Goal: Task Accomplishment & Management: Manage account settings

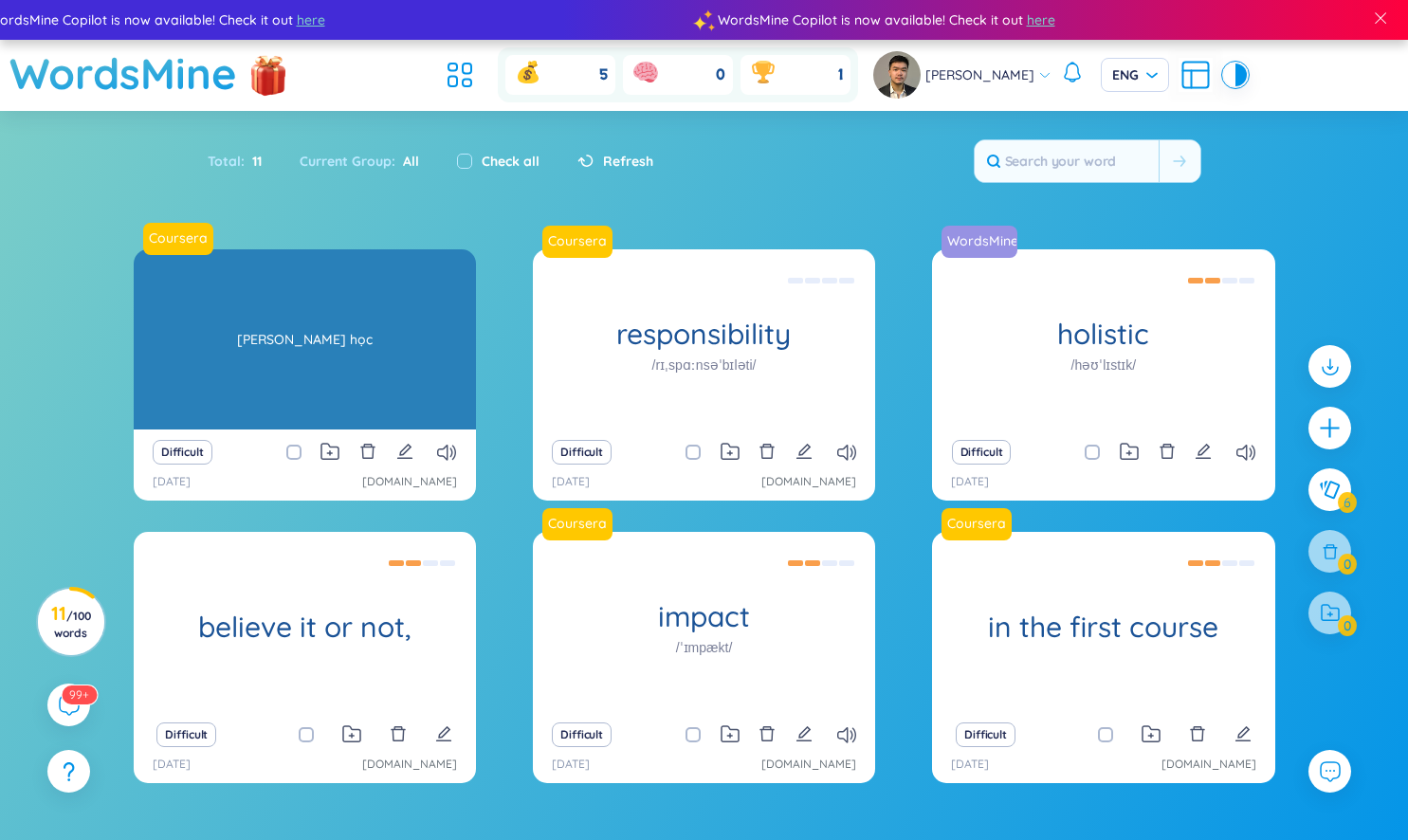
click at [422, 336] on div "[PERSON_NAME] học" at bounding box center [305, 339] width 324 height 171
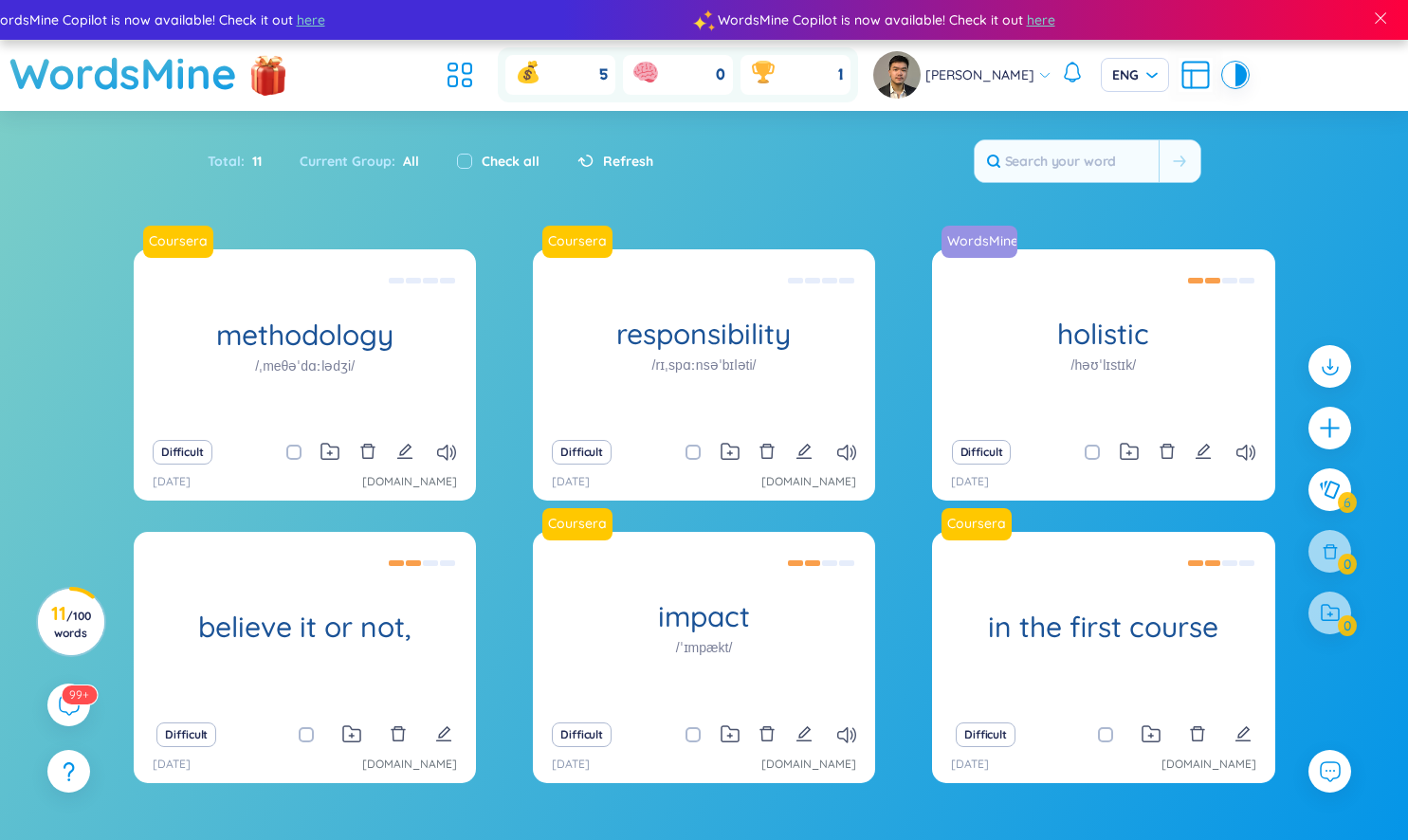
click at [472, 161] on div "Check all" at bounding box center [498, 161] width 83 height 21
click at [462, 159] on input "checkbox" at bounding box center [464, 161] width 15 height 15
checkbox input "true"
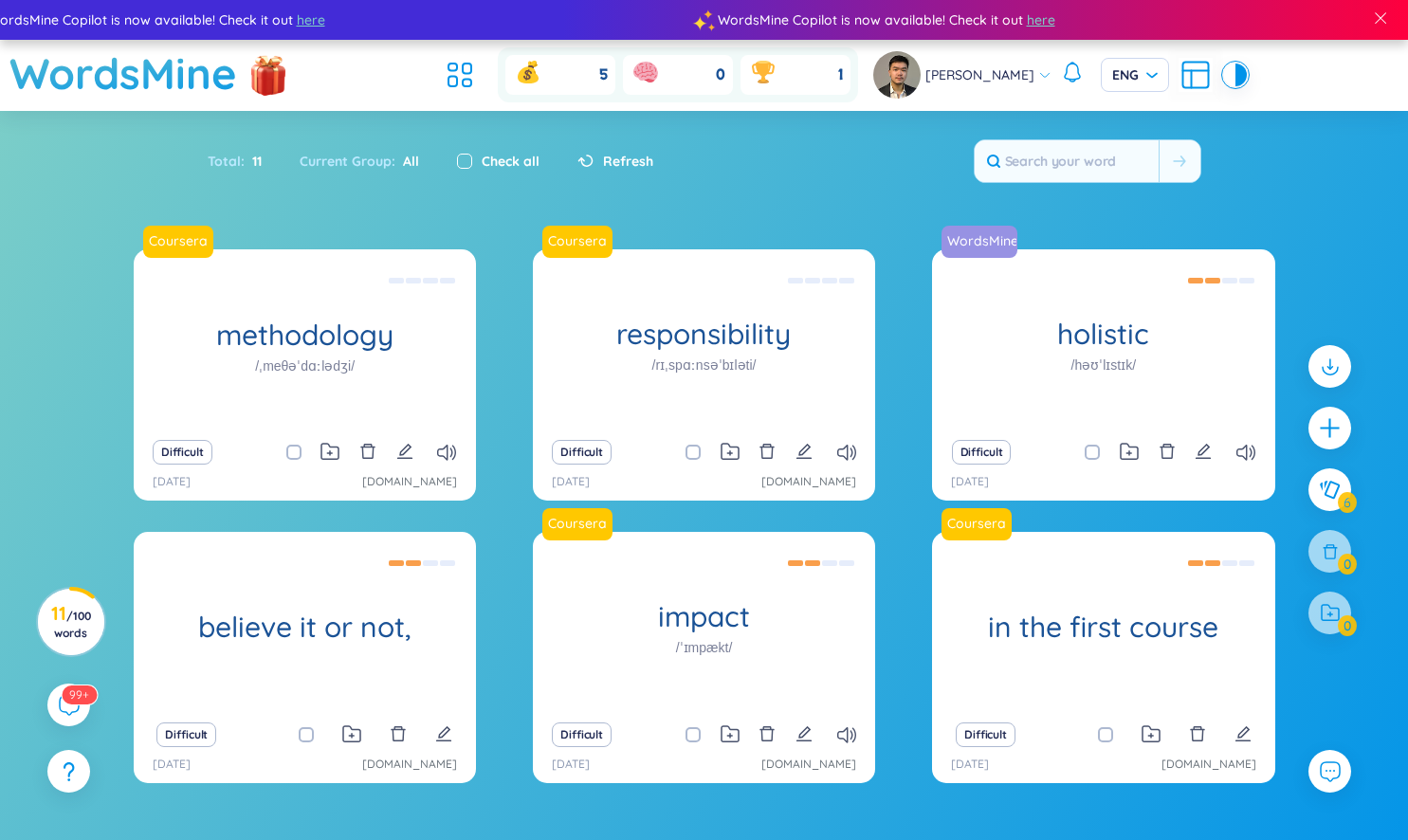
checkbox input "true"
click at [462, 159] on input "checkbox" at bounding box center [464, 161] width 15 height 15
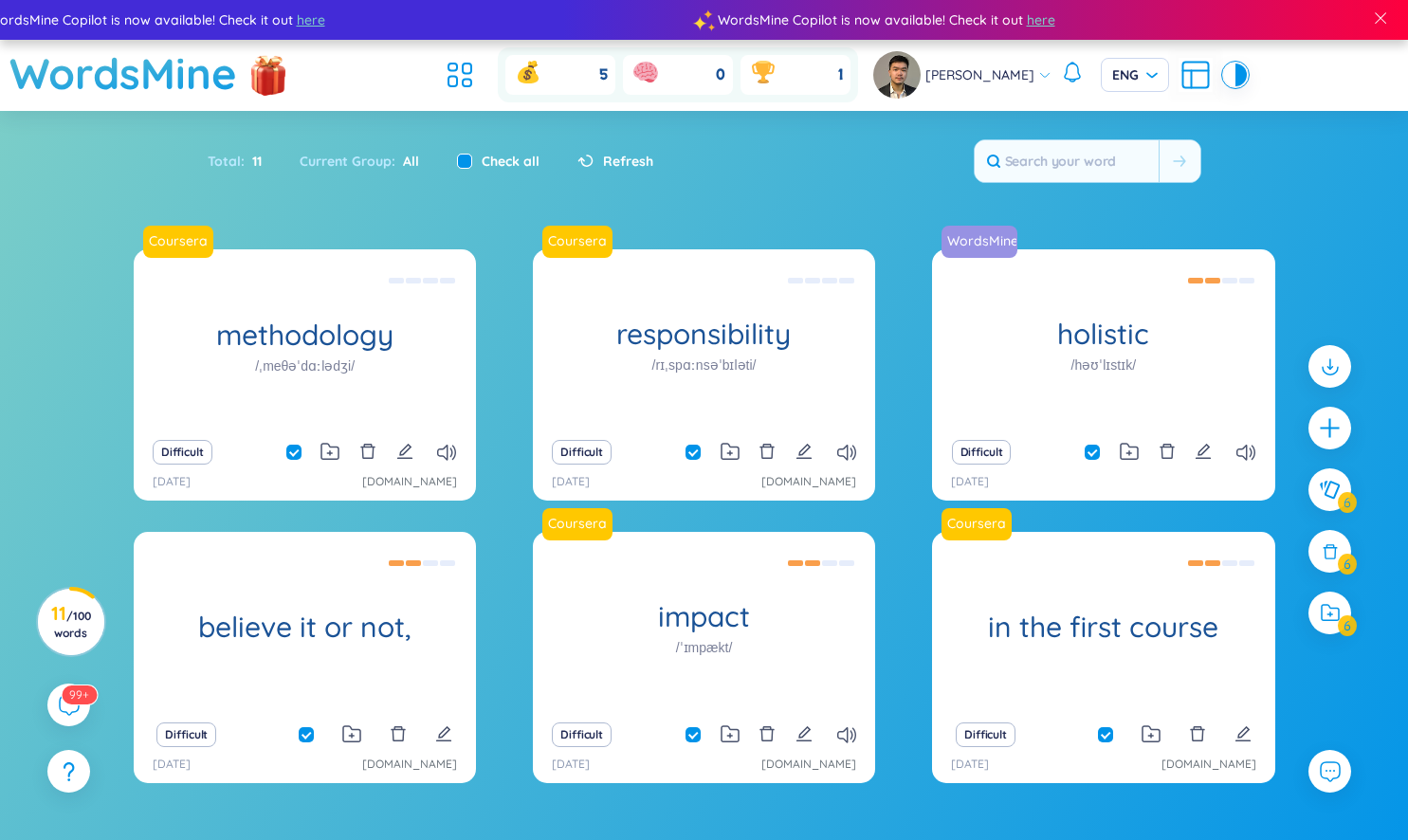
checkbox input "false"
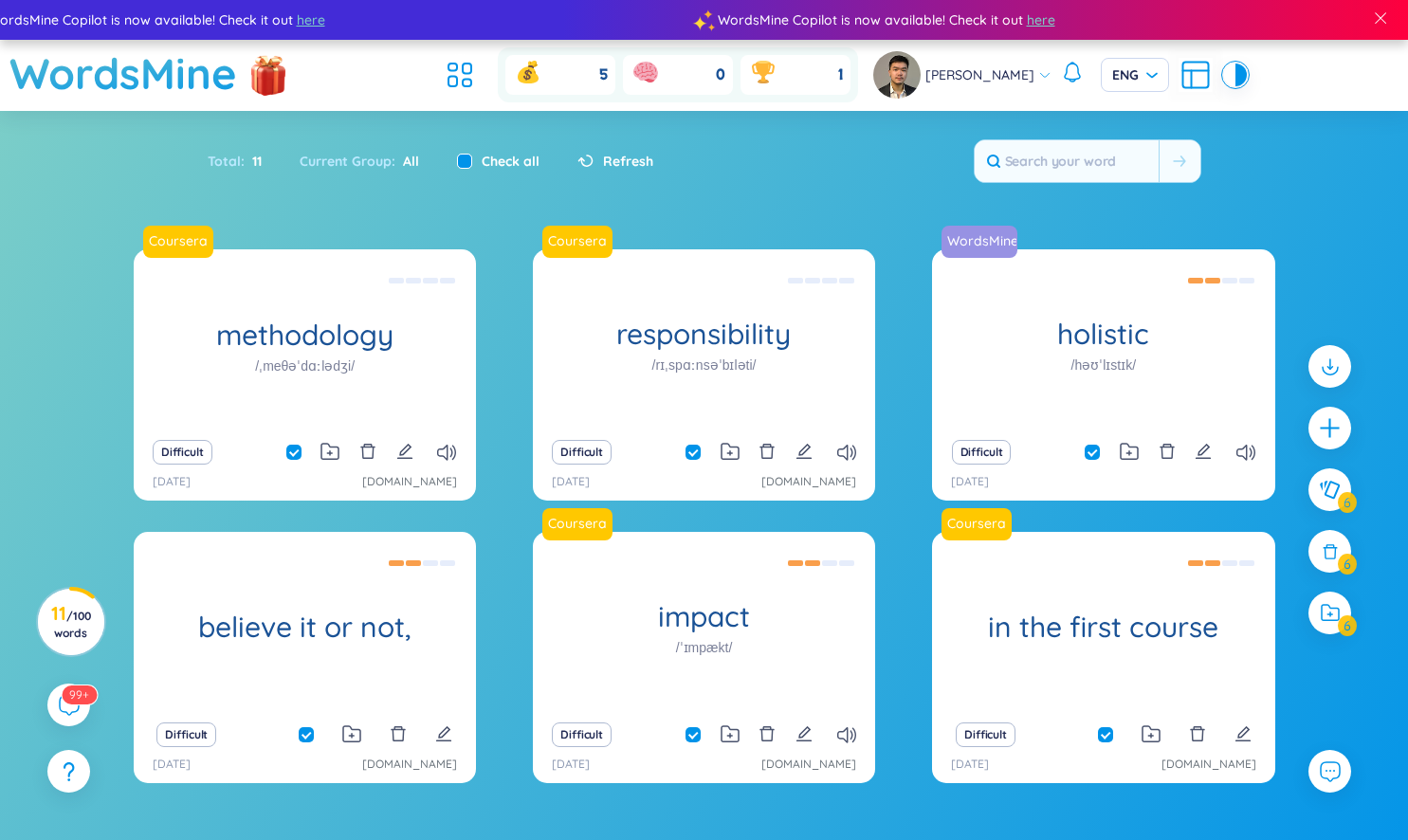
checkbox input "false"
click at [293, 449] on span at bounding box center [294, 451] width 15 height 15
click at [296, 449] on input "checkbox" at bounding box center [303, 451] width 15 height 15
checkbox input "true"
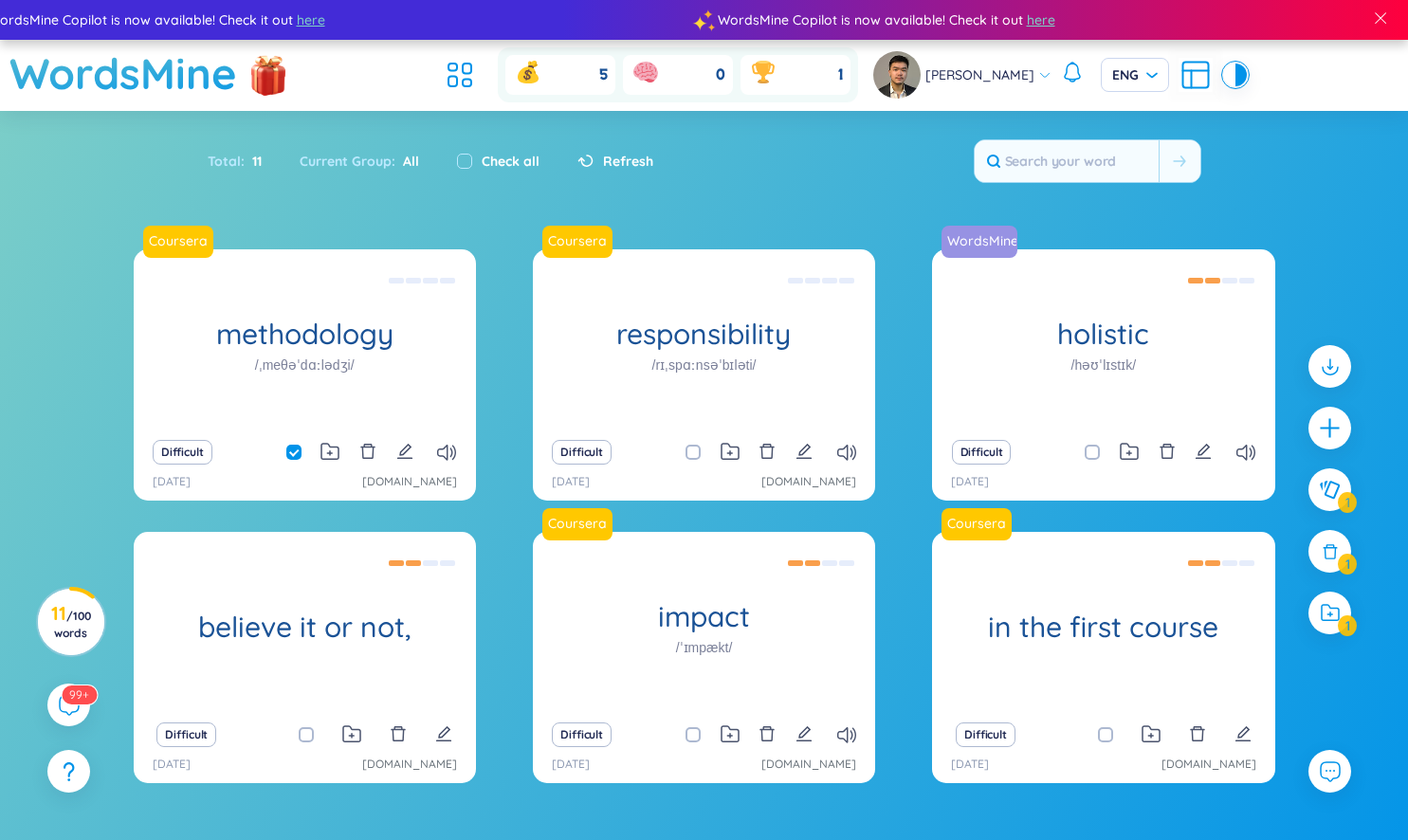
click at [687, 455] on span at bounding box center [693, 451] width 15 height 15
click at [696, 455] on input "checkbox" at bounding box center [703, 451] width 15 height 15
checkbox input "true"
click at [1103, 450] on input "checkbox" at bounding box center [1101, 451] width 15 height 15
checkbox input "true"
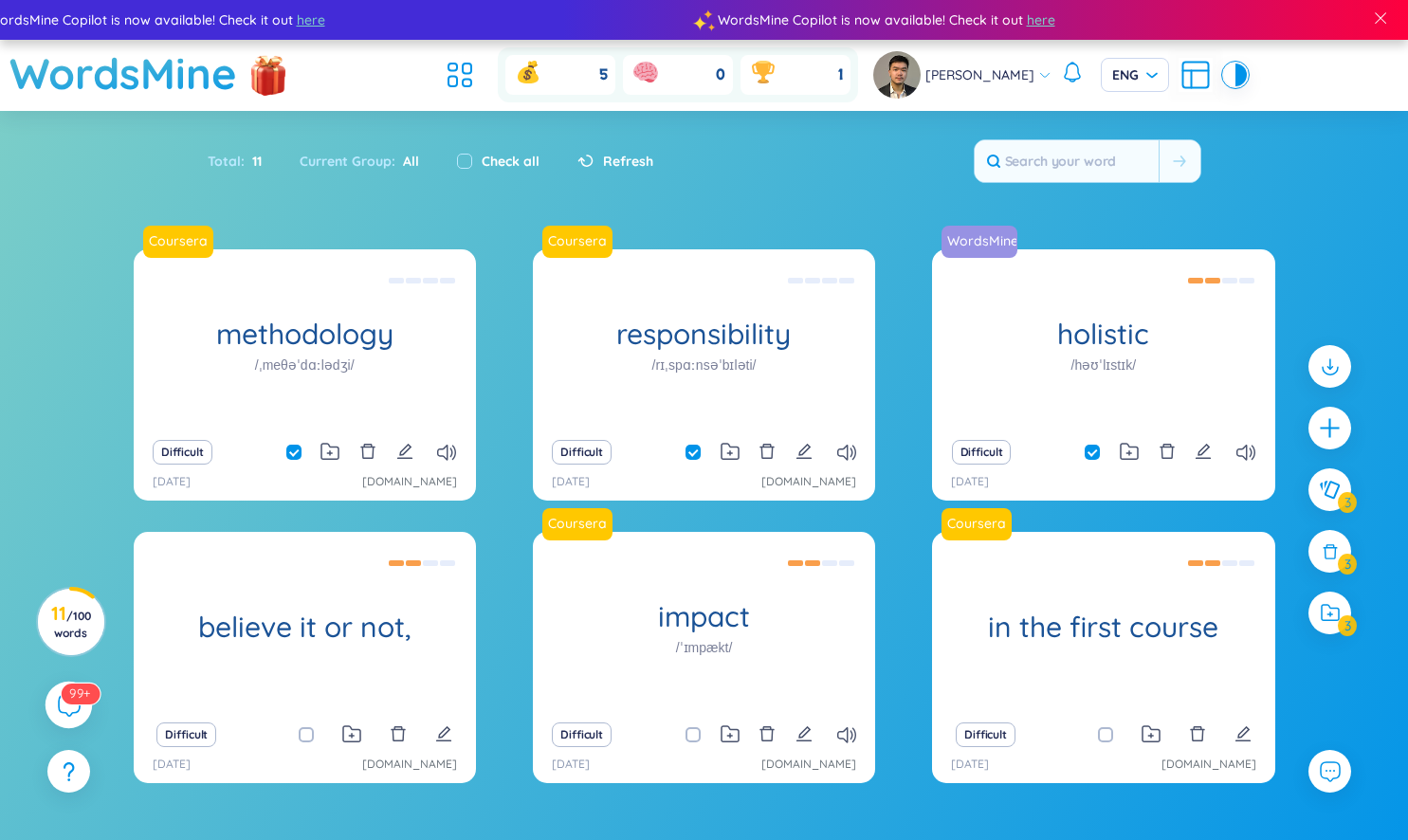
click at [69, 700] on sup "99+" at bounding box center [80, 692] width 39 height 21
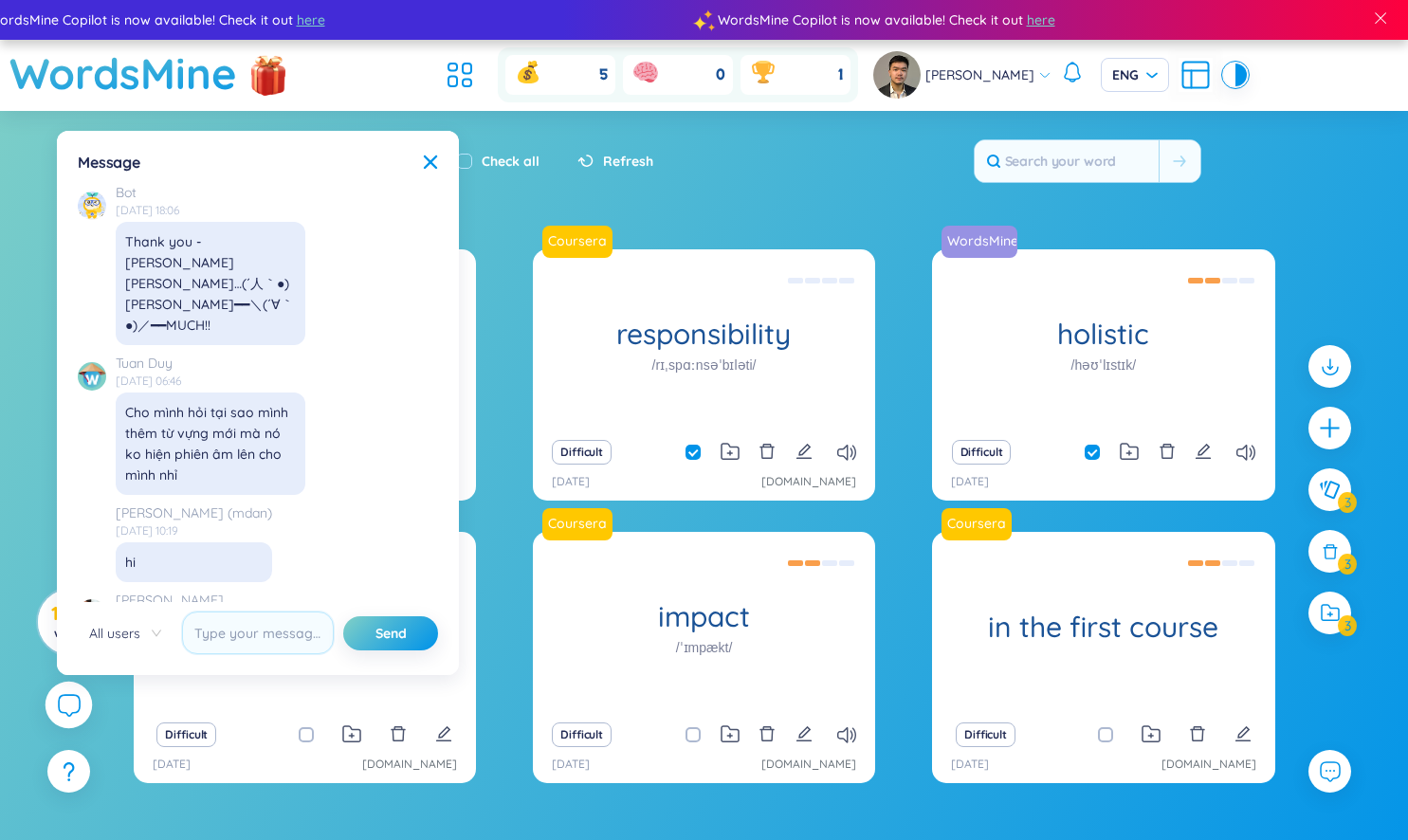
scroll to position [21671, 0]
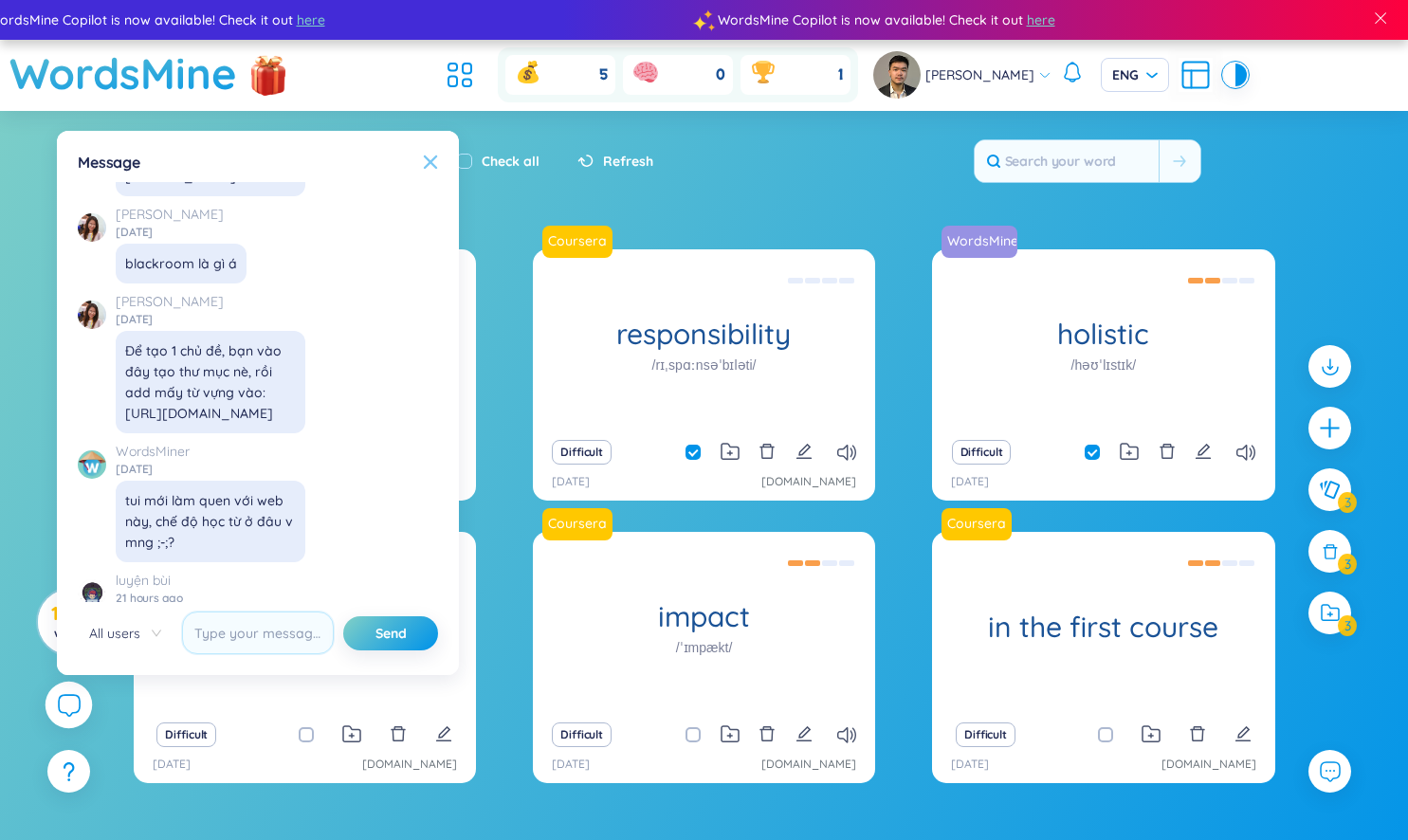
click at [437, 167] on icon at bounding box center [430, 162] width 13 height 13
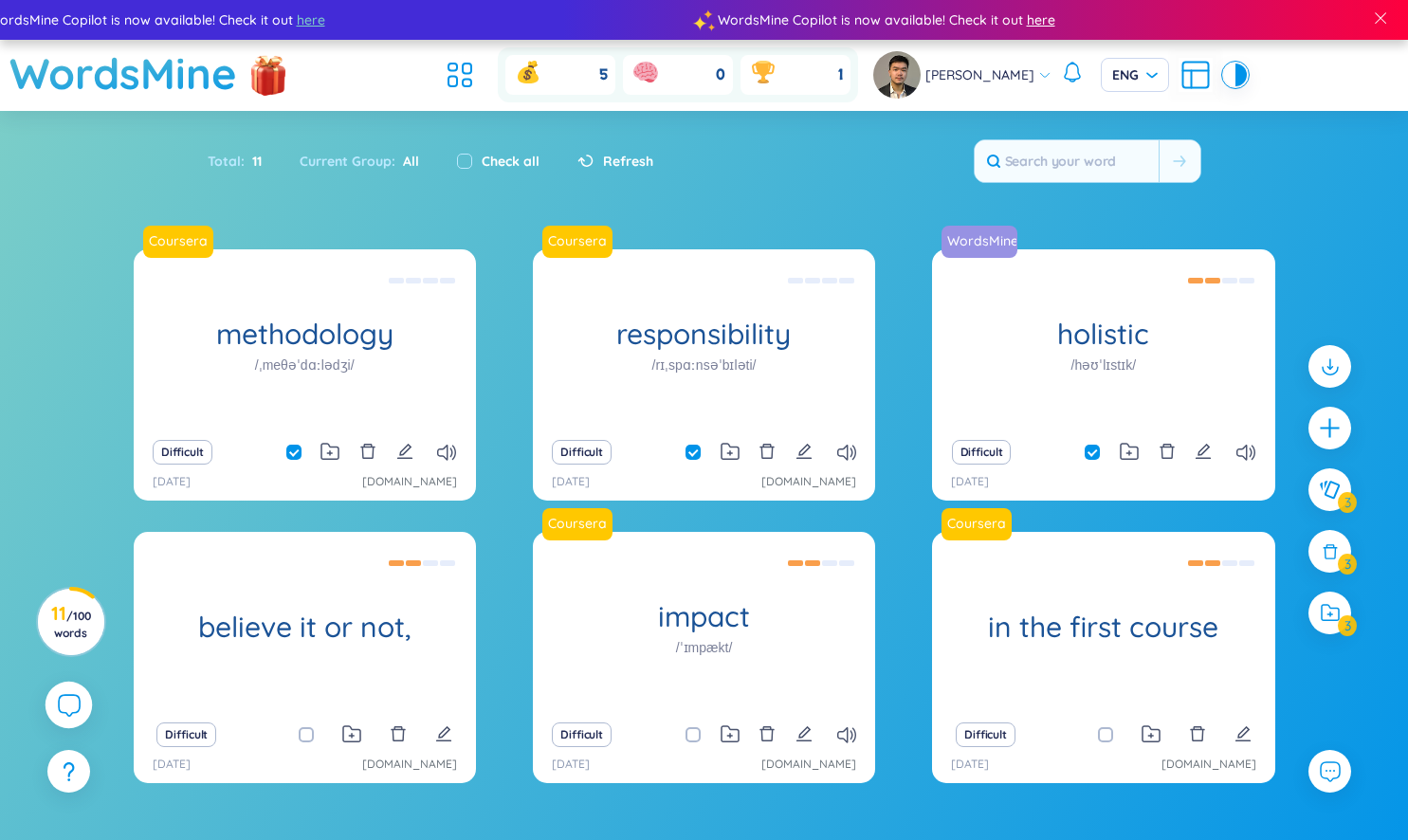
click at [1016, 23] on span "here" at bounding box center [1030, 19] width 28 height 21
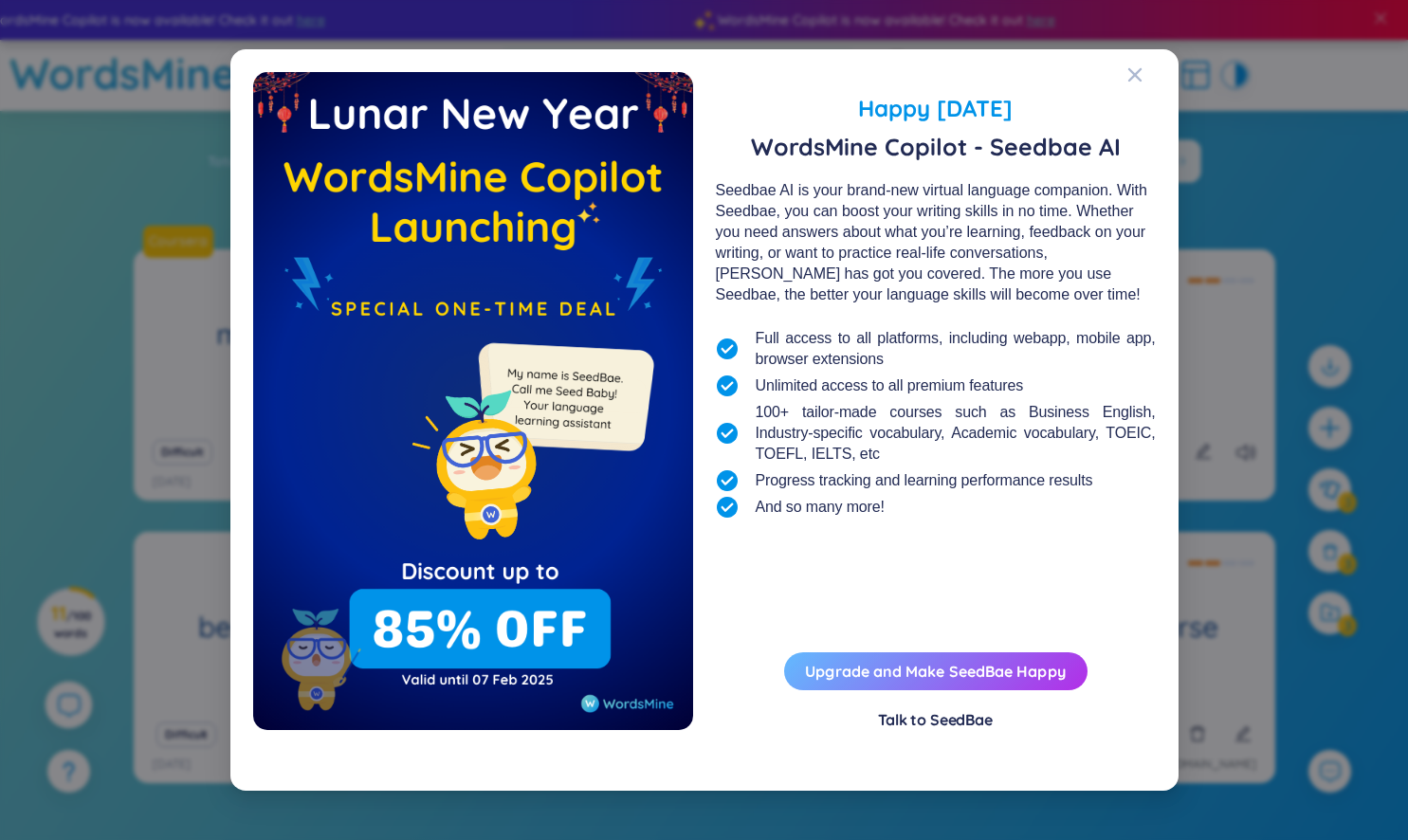
click at [966, 668] on button "Upgrade and Make SeedBae Happy" at bounding box center [936, 671] width 304 height 38
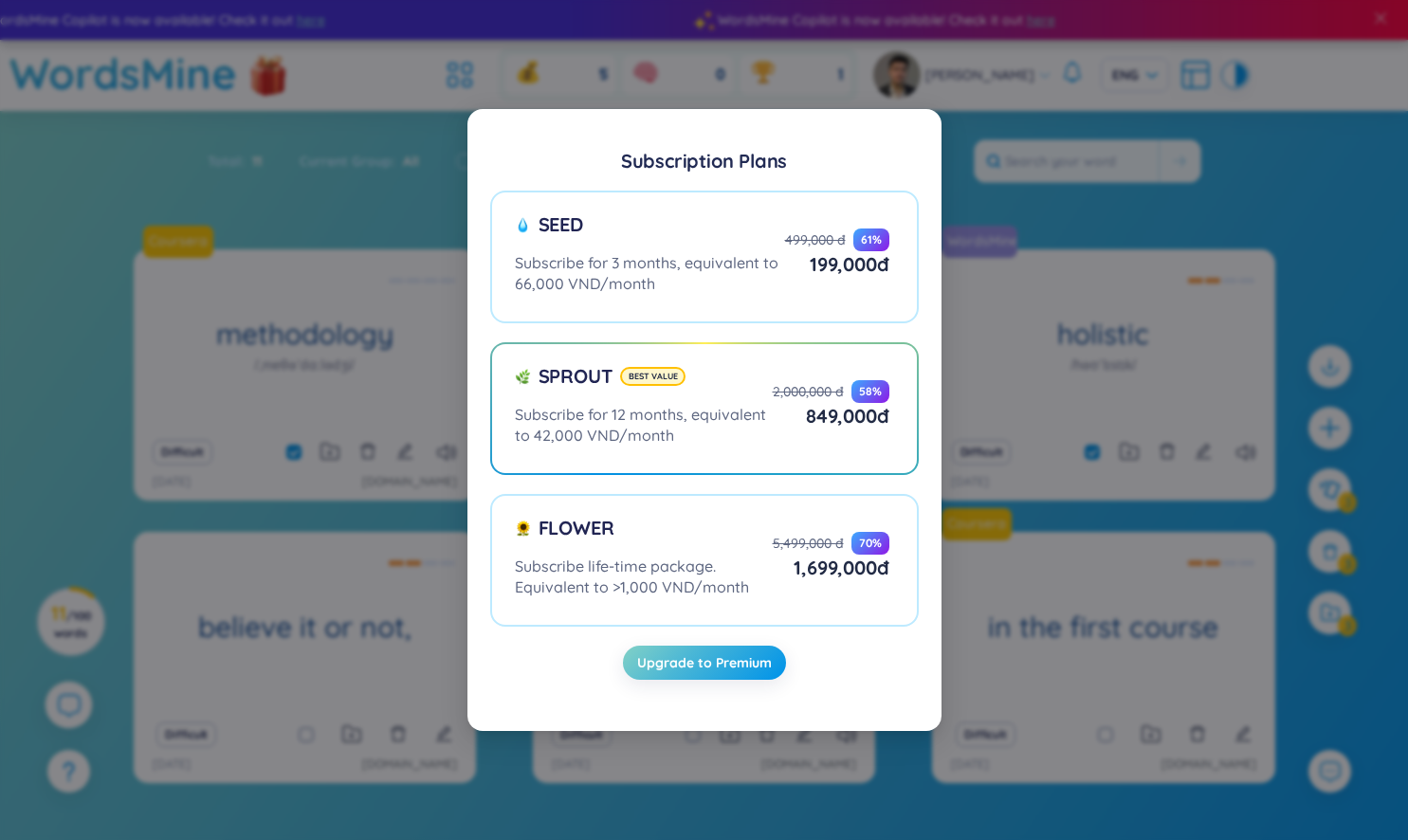
click at [1036, 381] on div "Subscription Plans Seed Subscribe for 3 months, equivalent to 66,000 VND/month …" at bounding box center [704, 420] width 1408 height 840
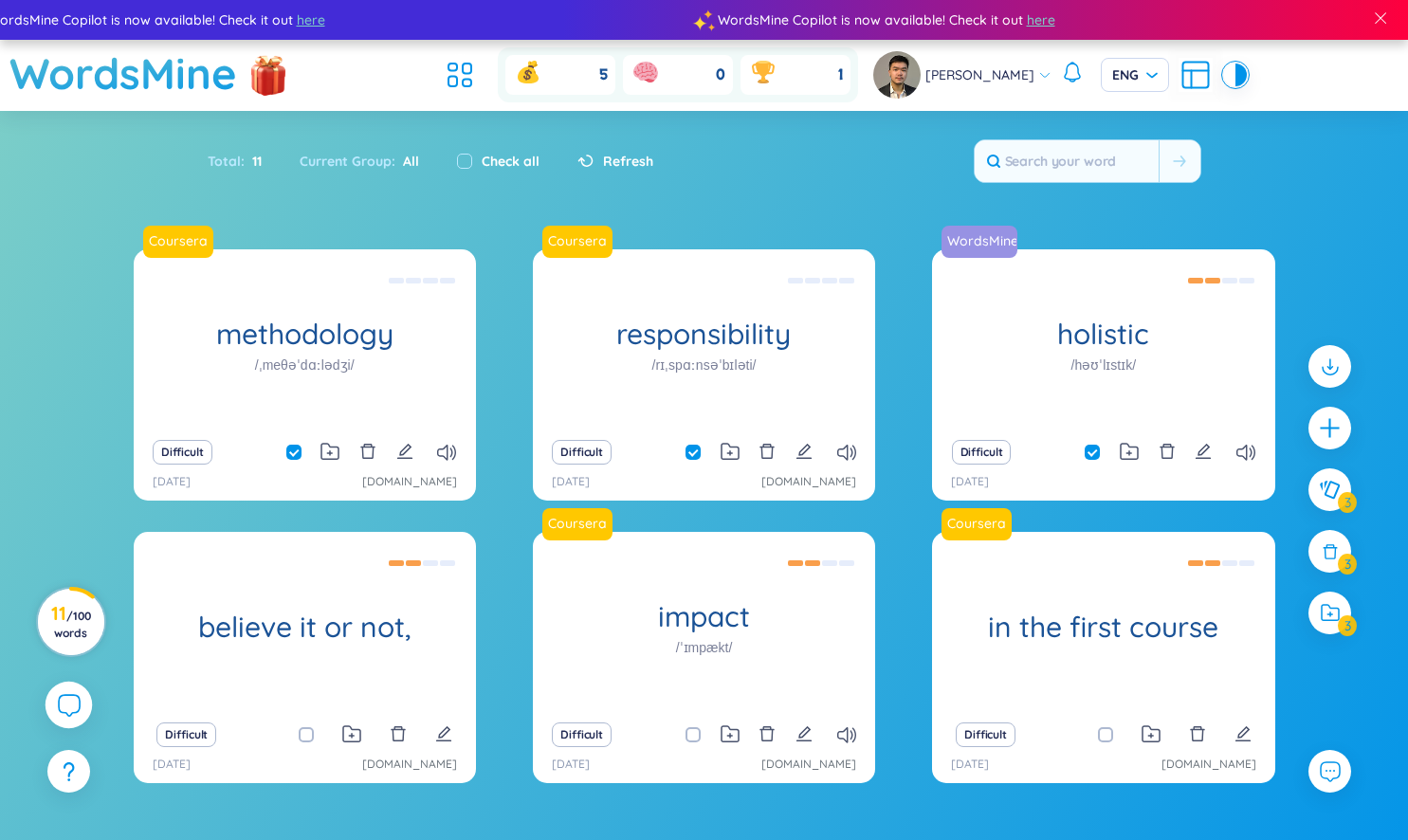
click at [69, 617] on span "/ 100 words" at bounding box center [72, 623] width 37 height 31
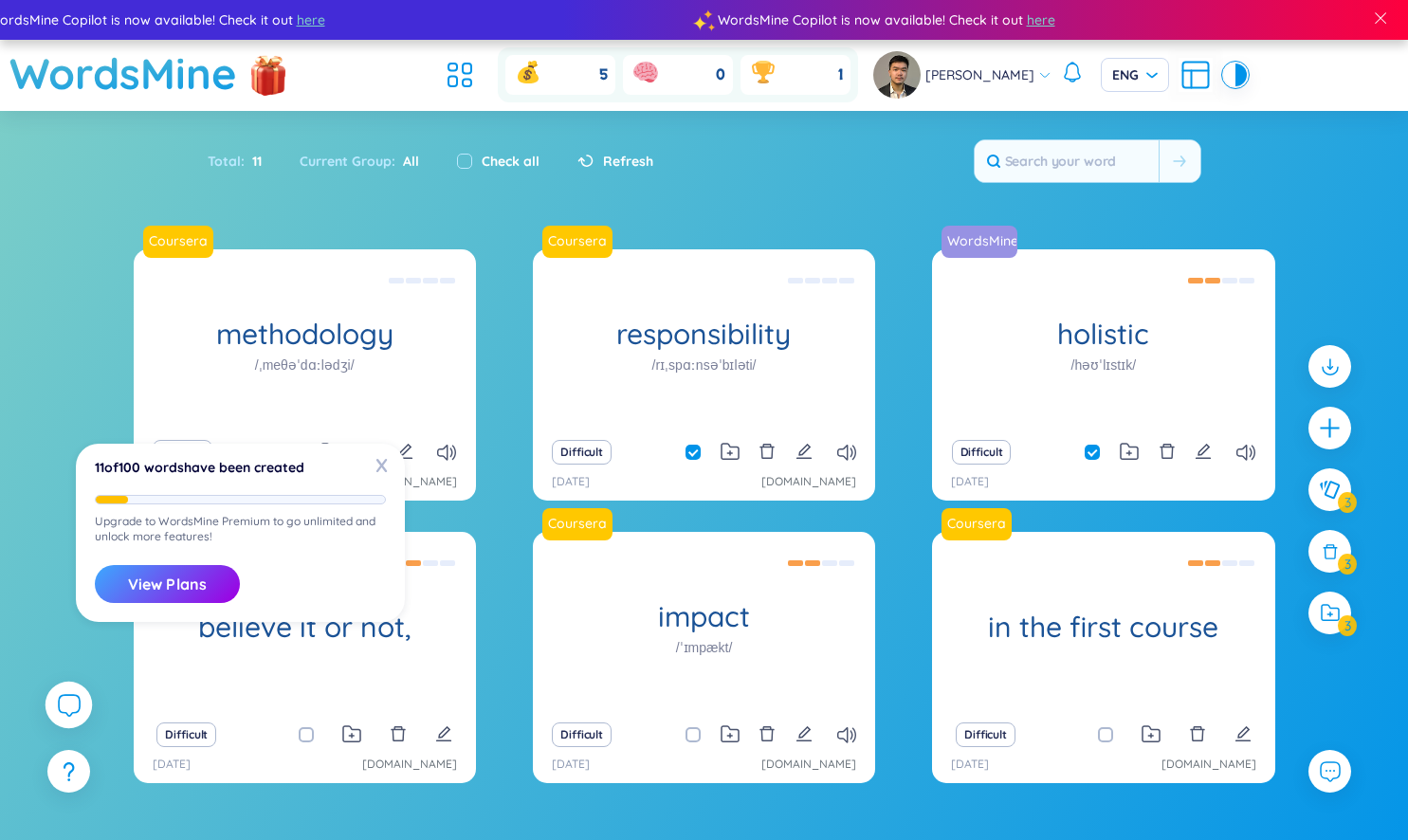
click at [758, 178] on div "Total : 11 Current Group : All Check all Refresh" at bounding box center [704, 171] width 1183 height 82
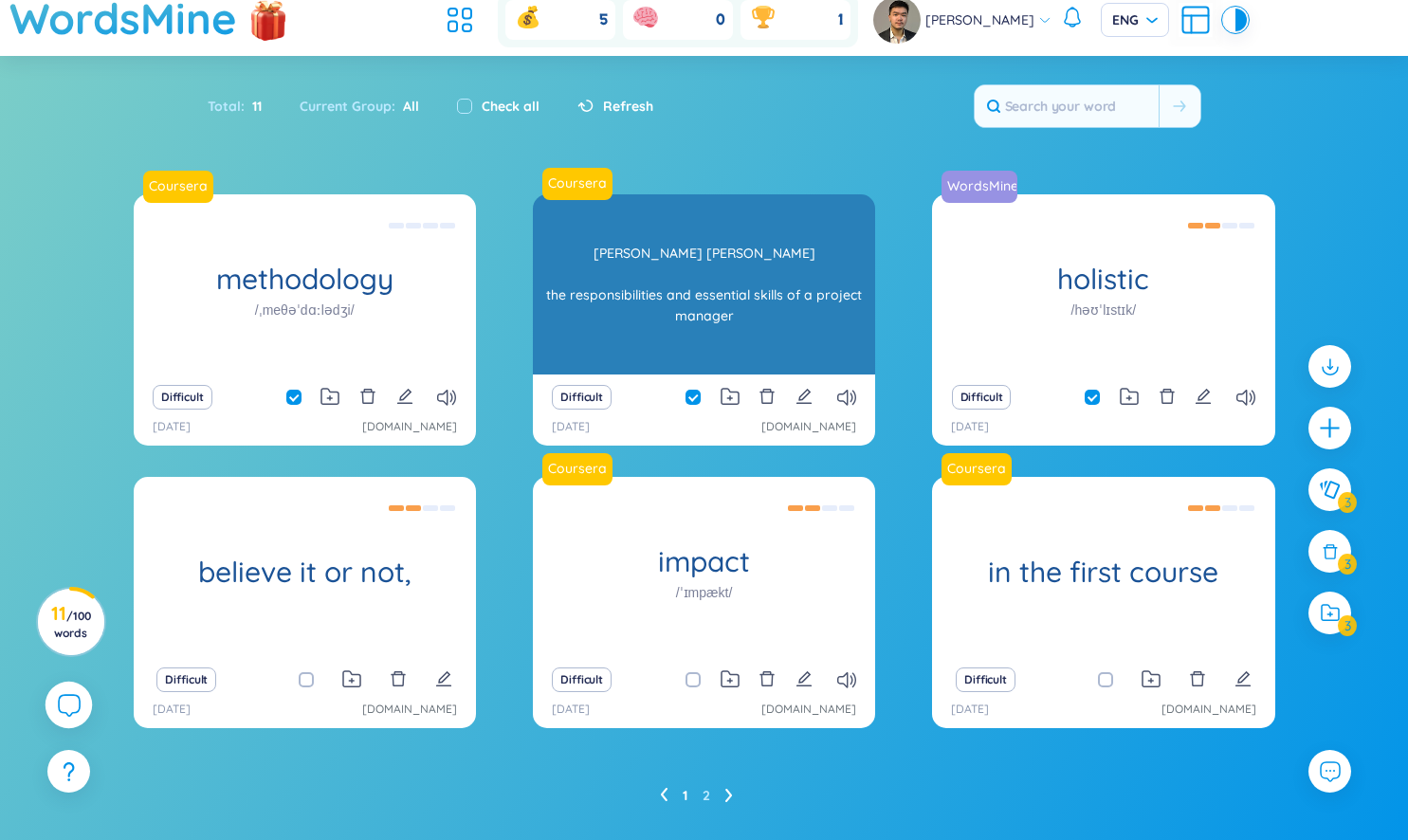
scroll to position [0, 0]
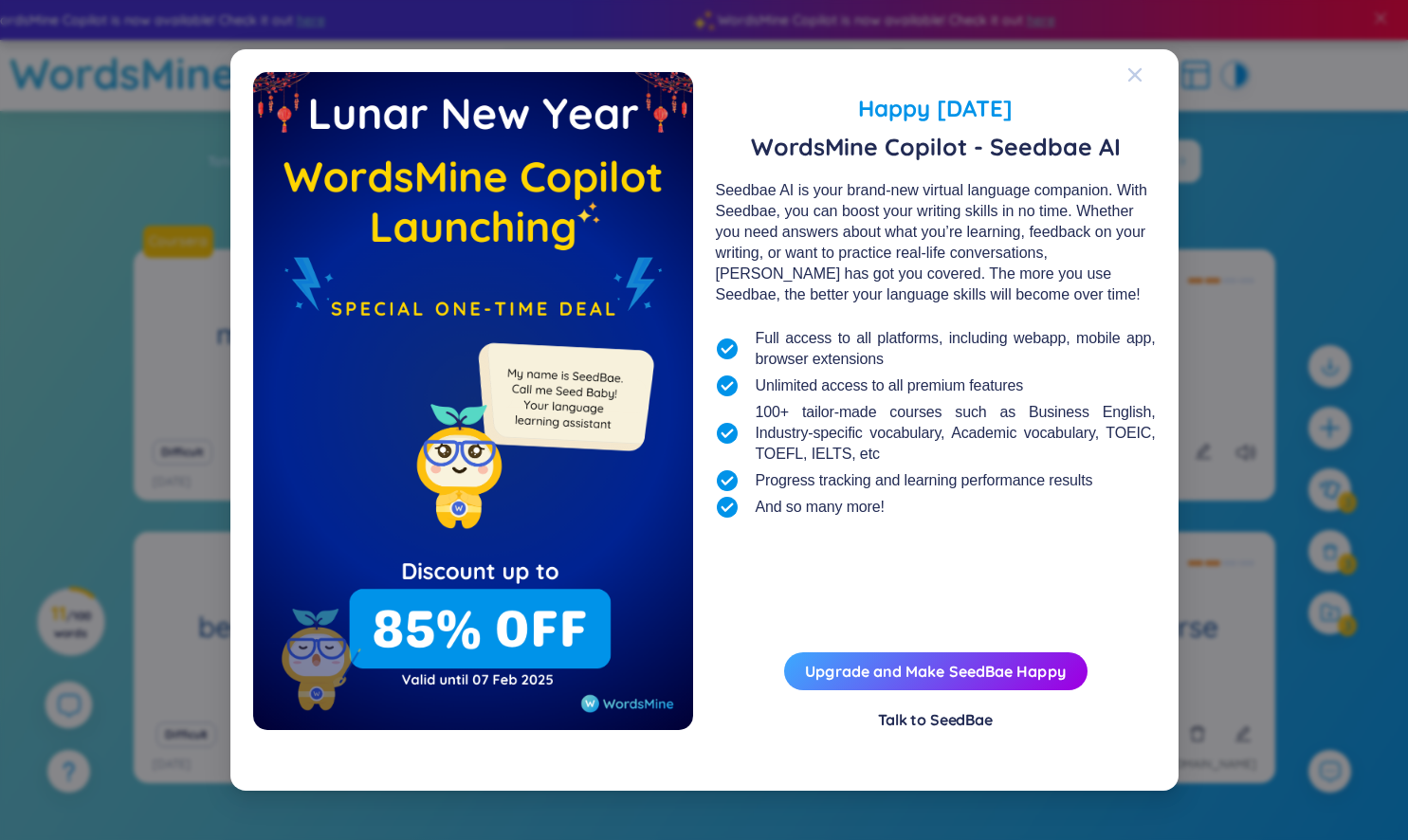
click at [1131, 73] on icon "Close" at bounding box center [1134, 74] width 15 height 15
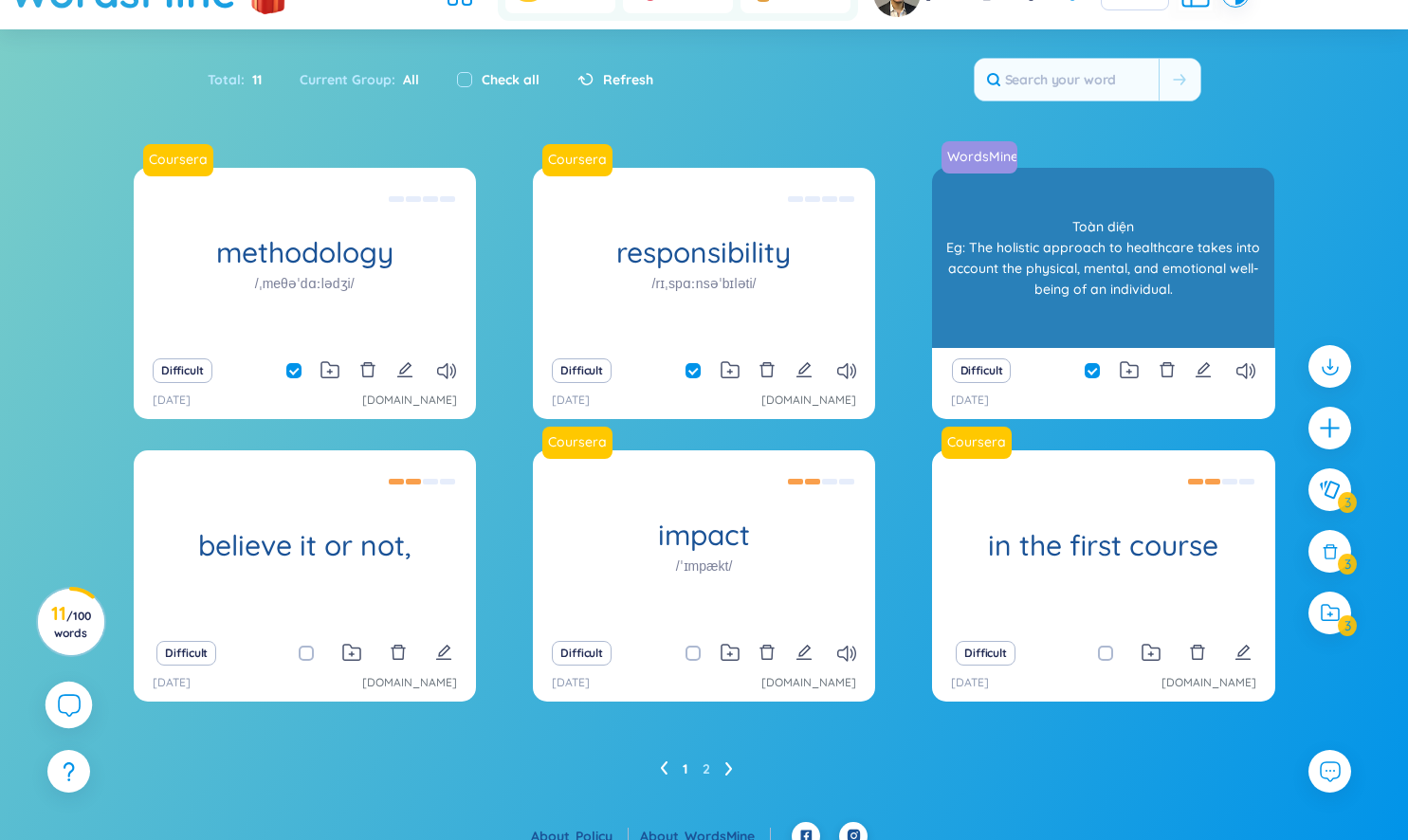
scroll to position [101, 0]
